Goal: Navigation & Orientation: Find specific page/section

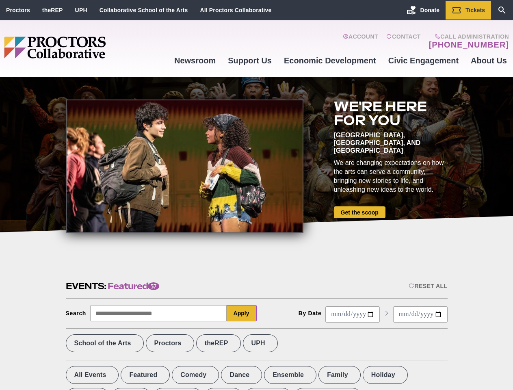
click at [256, 195] on div at bounding box center [184, 166] width 237 height 134
click at [427, 286] on div "Reset All" at bounding box center [427, 285] width 39 height 6
click at [241, 313] on button "Apply" at bounding box center [241, 313] width 30 height 16
